Goal: Information Seeking & Learning: Learn about a topic

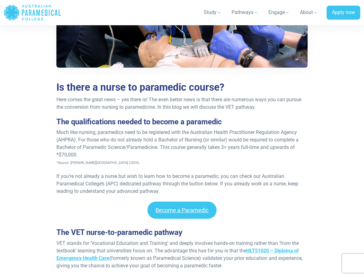
scroll to position [405, 0]
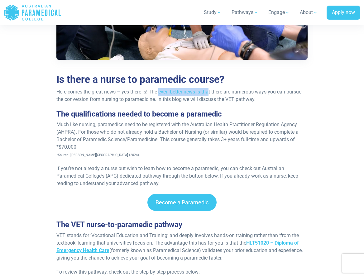
drag, startPoint x: 175, startPoint y: 93, endPoint x: 210, endPoint y: 94, distance: 35.2
click at [210, 94] on p "Here comes the great news – yes there is! The even better news is that there ar…" at bounding box center [181, 95] width 251 height 15
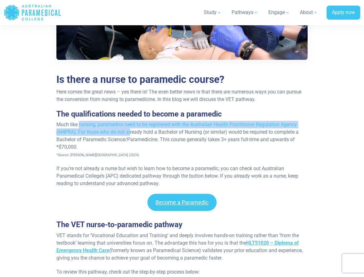
drag, startPoint x: 101, startPoint y: 127, endPoint x: 130, endPoint y: 133, distance: 30.2
click at [130, 133] on p "Much like nursing, paramedics need to be registered with the Australian Health …" at bounding box center [181, 139] width 251 height 37
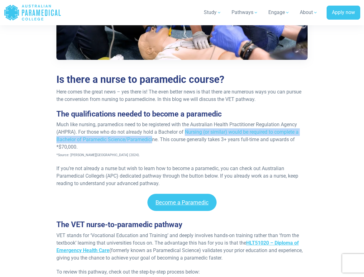
drag, startPoint x: 189, startPoint y: 129, endPoint x: 153, endPoint y: 140, distance: 36.8
click at [153, 140] on p "Much like nursing, paramedics need to be registered with the Australian Health …" at bounding box center [181, 139] width 251 height 37
click at [100, 137] on p "Much like nursing, paramedics need to be registered with the Australian Health …" at bounding box center [181, 139] width 251 height 37
click at [148, 137] on p "Much like nursing, paramedics need to be registered with the Australian Health …" at bounding box center [181, 139] width 251 height 37
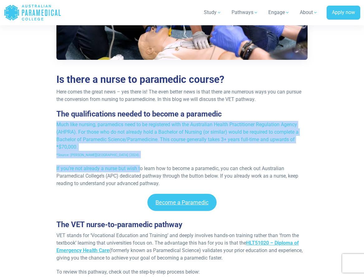
drag, startPoint x: 113, startPoint y: 146, endPoint x: 142, endPoint y: 162, distance: 33.9
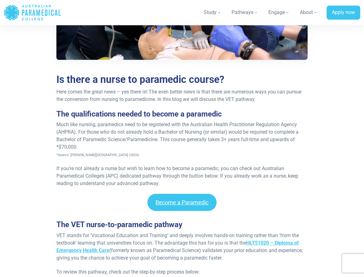
click at [151, 166] on p "If you’re not already a nurse but wish to learn how to become a paramedic, you …" at bounding box center [181, 176] width 251 height 22
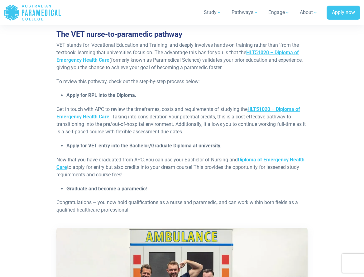
scroll to position [591, 0]
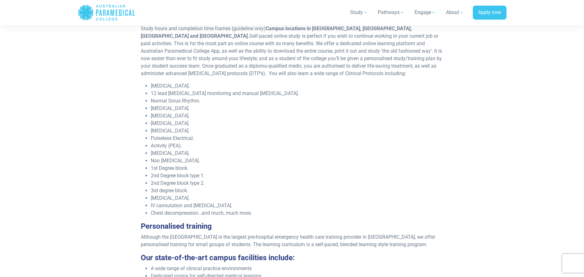
scroll to position [1463, 0]
